Goal: Task Accomplishment & Management: Manage account settings

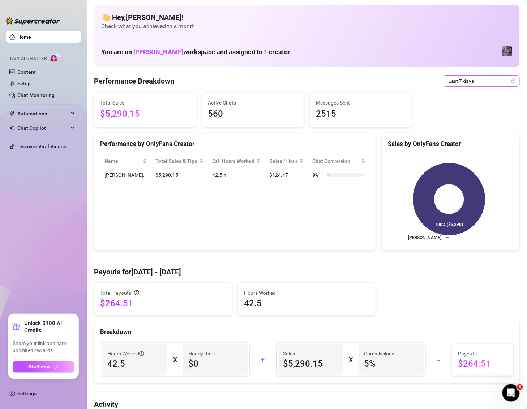
click at [486, 77] on span "Last 7 days" at bounding box center [481, 81] width 67 height 11
click at [476, 96] on div "Last 24 hours" at bounding box center [473, 95] width 64 height 8
click at [470, 77] on span "Last 24 hours" at bounding box center [481, 81] width 67 height 11
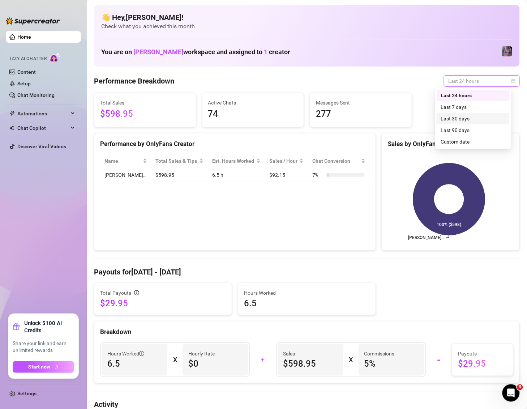
click at [480, 117] on div "Last 30 days" at bounding box center [473, 119] width 64 height 8
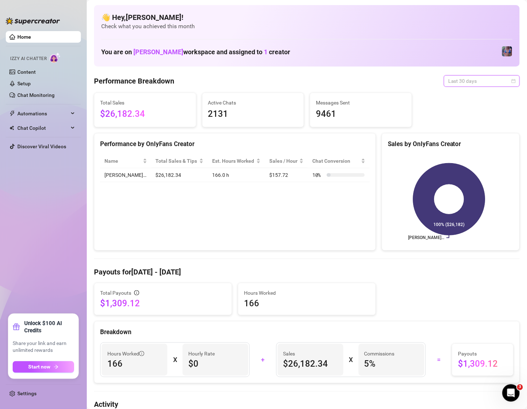
click at [475, 84] on span "Last 30 days" at bounding box center [481, 81] width 67 height 11
click at [474, 95] on div "Last 24 hours" at bounding box center [473, 95] width 64 height 8
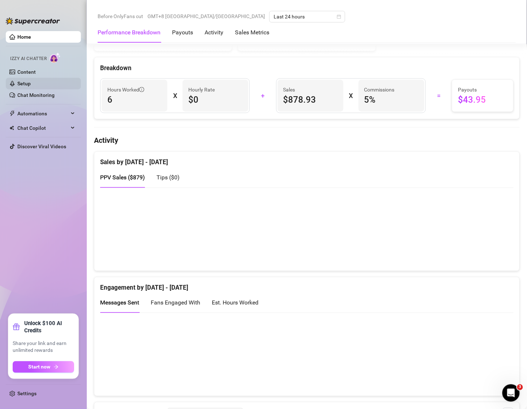
scroll to position [264, 0]
